Goal: Task Accomplishment & Management: Complete application form

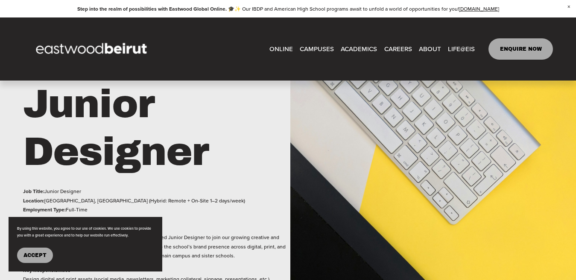
scroll to position [126, 0]
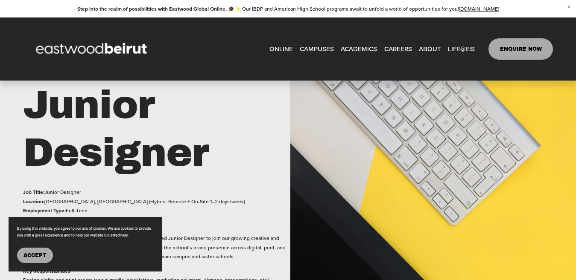
click at [280, 48] on link "ONLINE" at bounding box center [280, 48] width 23 height 13
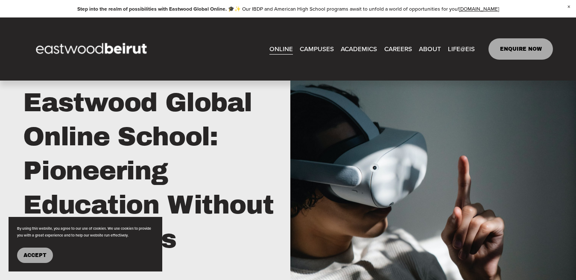
scroll to position [378, 0]
click at [396, 48] on link "CAREERS" at bounding box center [398, 48] width 28 height 13
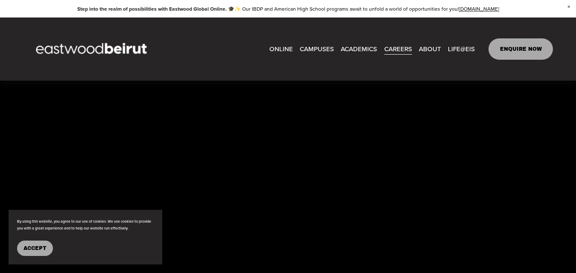
scroll to position [2295, 0]
click at [403, 46] on link "CAREERS" at bounding box center [398, 48] width 28 height 13
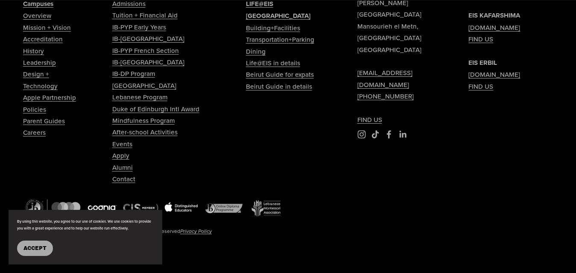
scroll to position [2617, 0]
click at [121, 160] on link "Apply" at bounding box center [120, 156] width 17 height 12
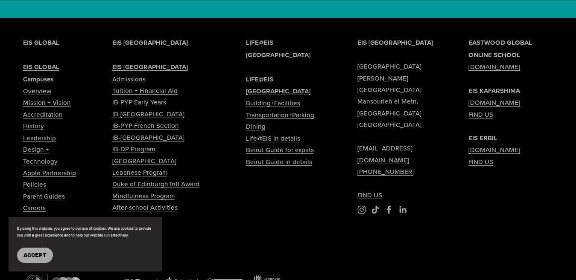
scroll to position [2524, 0]
